Goal: Information Seeking & Learning: Compare options

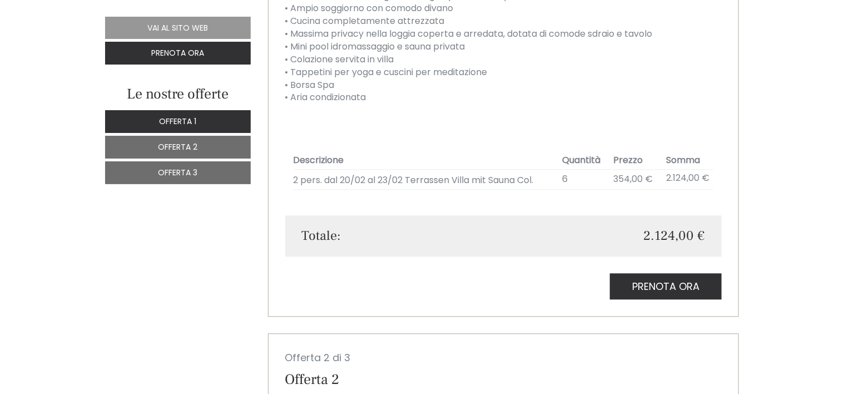
scroll to position [1306, 0]
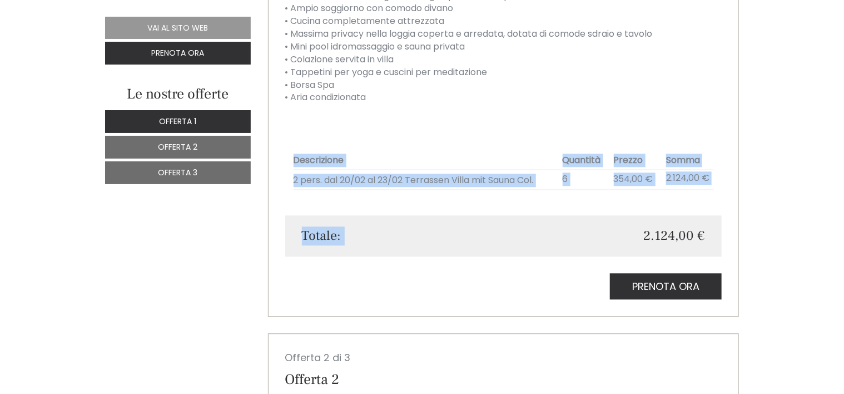
drag, startPoint x: 661, startPoint y: 211, endPoint x: 653, endPoint y: 220, distance: 12.2
click at [512, 222] on div "Totale: 2.124,00 €" at bounding box center [503, 235] width 437 height 41
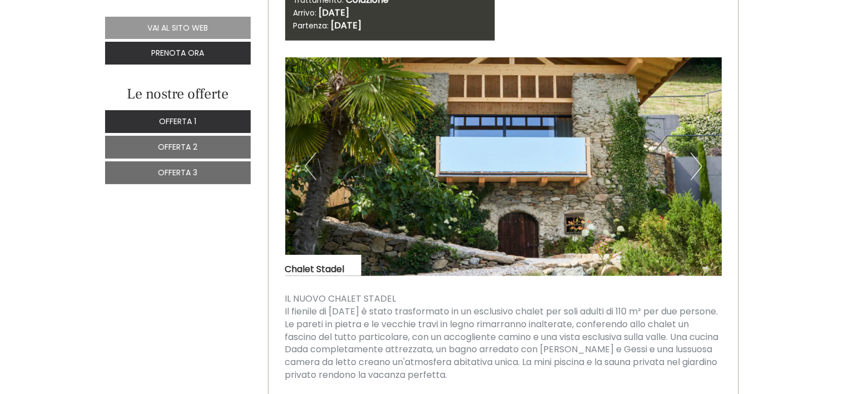
scroll to position [2483, 0]
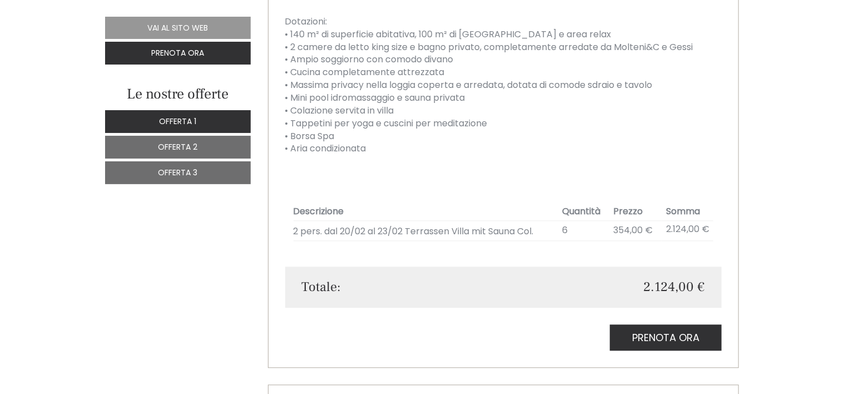
scroll to position [1257, 0]
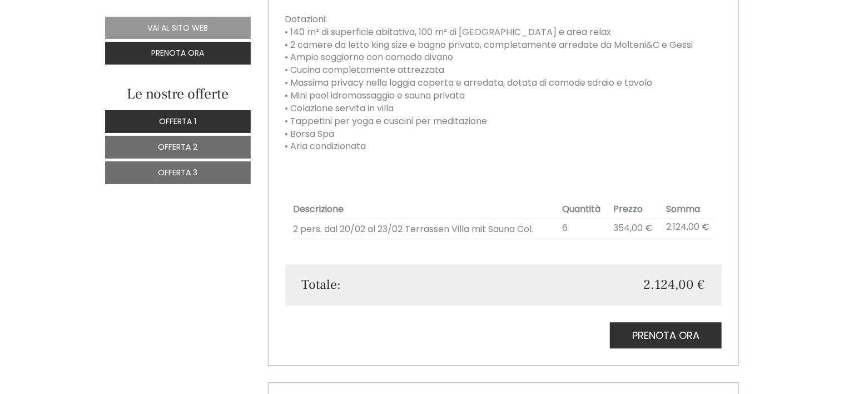
click at [645, 227] on span "354,00 €" at bounding box center [633, 227] width 39 height 13
drag, startPoint x: 645, startPoint y: 227, endPoint x: 634, endPoint y: 276, distance: 50.7
click at [634, 276] on div "2.124,00 €" at bounding box center [608, 284] width 210 height 19
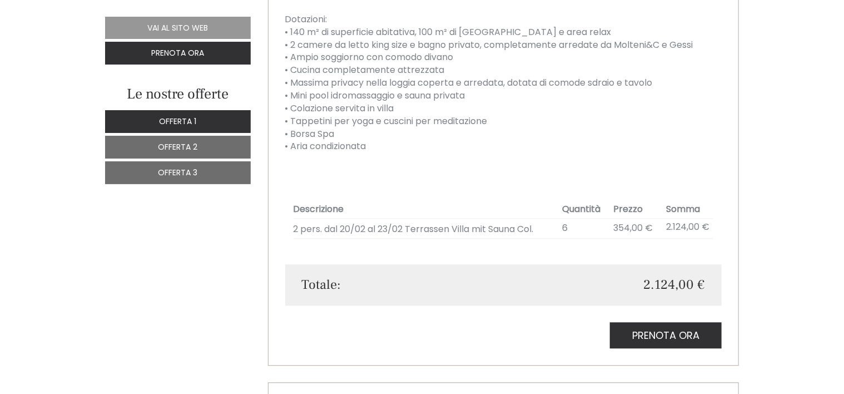
click at [566, 229] on td "6" at bounding box center [584, 229] width 51 height 20
drag, startPoint x: 566, startPoint y: 229, endPoint x: 660, endPoint y: 263, distance: 100.0
click at [660, 263] on div "Descrizione Quantità Prezzo Somma 2 pers. dal 20/02 al 23/02 Terrassen Villa mi…" at bounding box center [503, 219] width 437 height 89
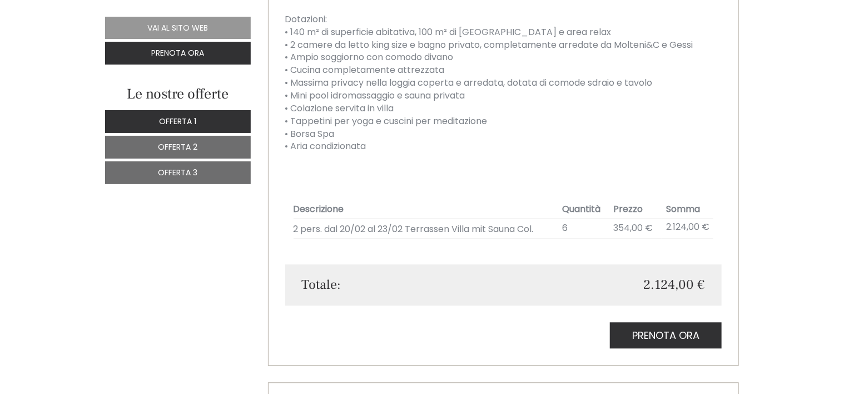
click at [375, 226] on td "2 pers. dal 20/02 al 23/02 Terrassen Villa mit Sauna Col." at bounding box center [426, 229] width 265 height 20
drag, startPoint x: 375, startPoint y: 226, endPoint x: 379, endPoint y: 310, distance: 83.5
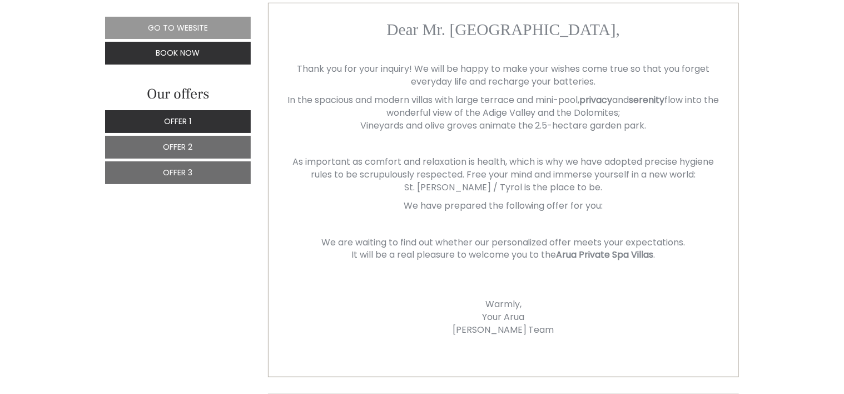
scroll to position [454, 0]
click at [179, 142] on span "Offer 2" at bounding box center [178, 146] width 29 height 11
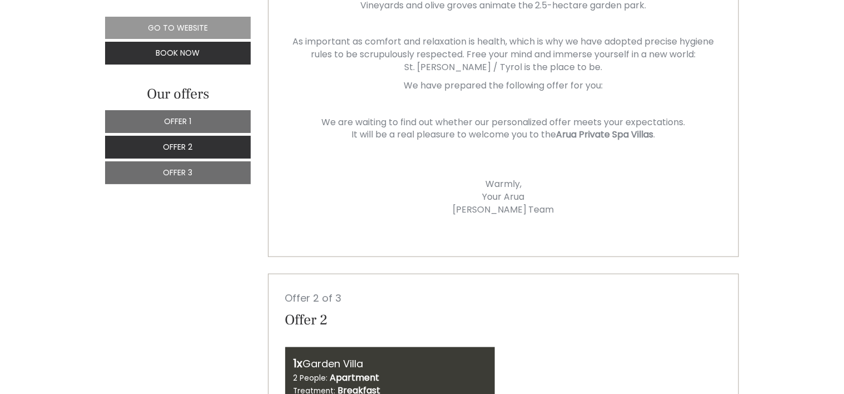
scroll to position [389, 0]
